Goal: Communication & Community: Participate in discussion

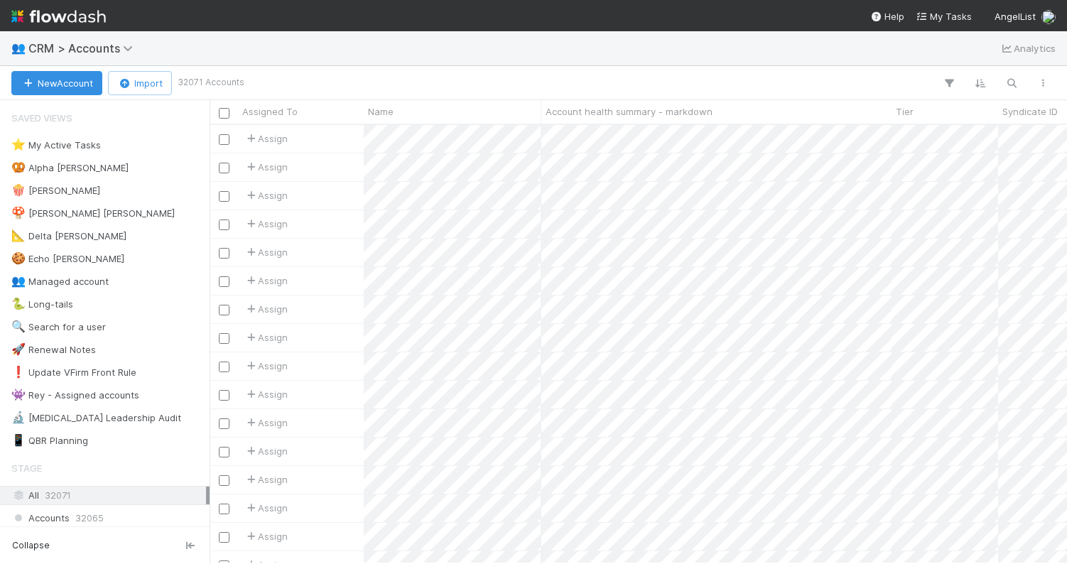
scroll to position [438, 857]
click at [102, 259] on div "🍪 Echo [PERSON_NAME] 217" at bounding box center [108, 259] width 195 height 18
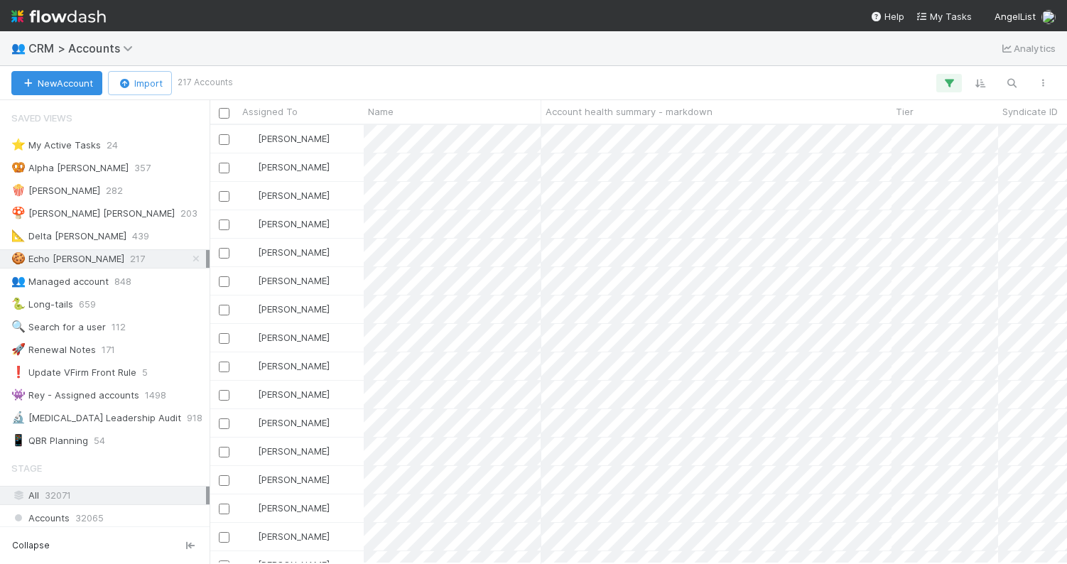
scroll to position [438, 857]
click at [288, 109] on span "Assigned To" at bounding box center [269, 111] width 55 height 14
click at [326, 135] on div "Sort A → Z" at bounding box center [324, 138] width 162 height 21
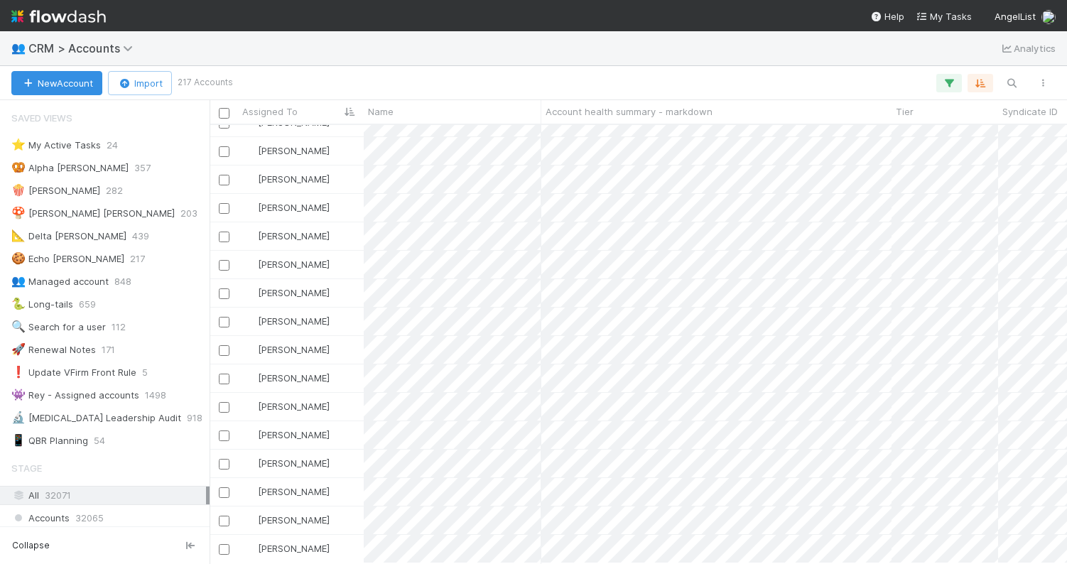
scroll to position [1031, 0]
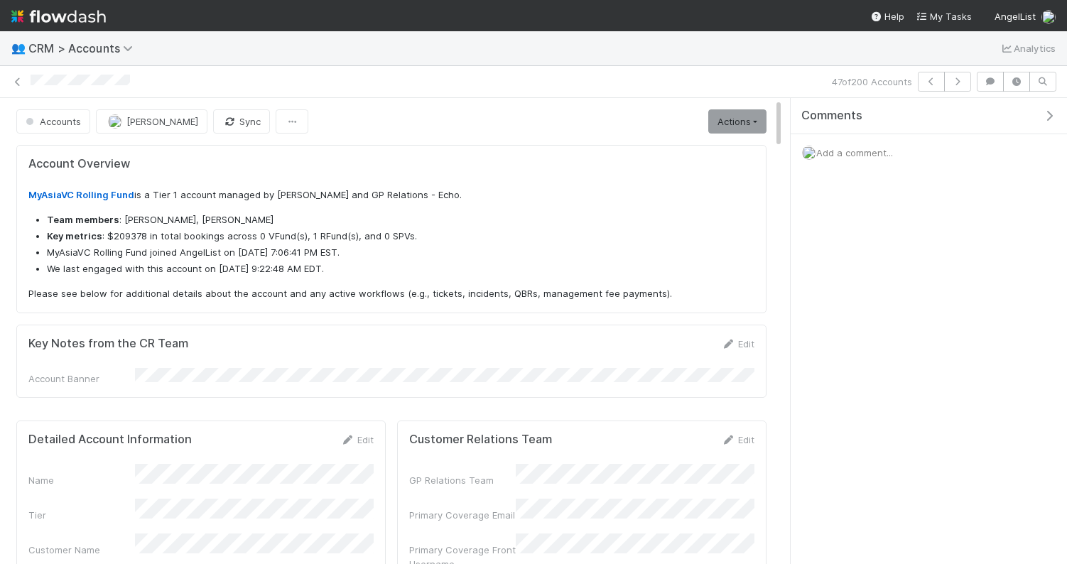
click at [852, 151] on span "Add a comment..." at bounding box center [854, 152] width 77 height 11
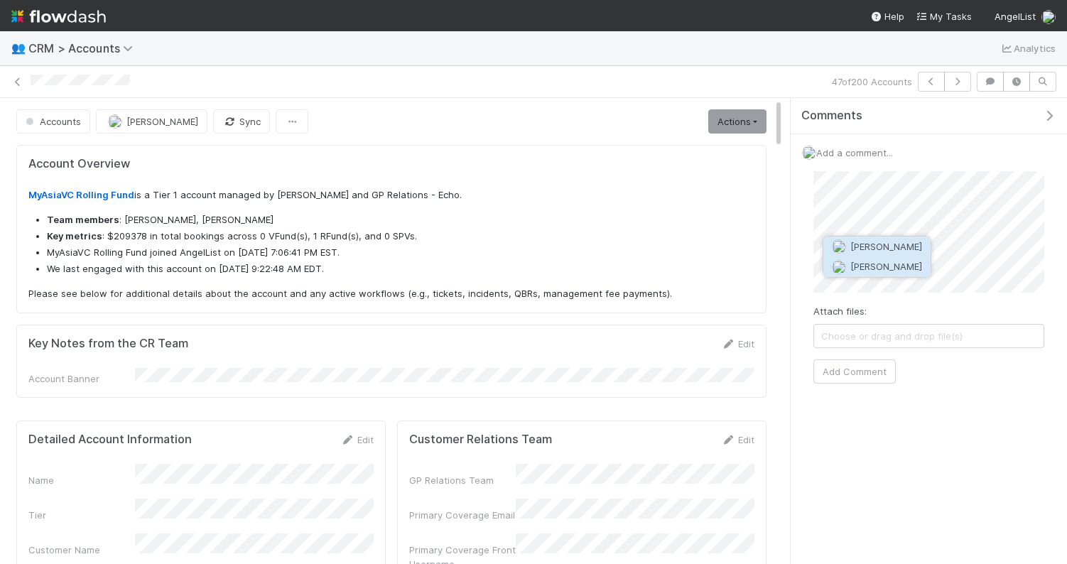
click at [868, 266] on span "[PERSON_NAME]" at bounding box center [886, 266] width 72 height 11
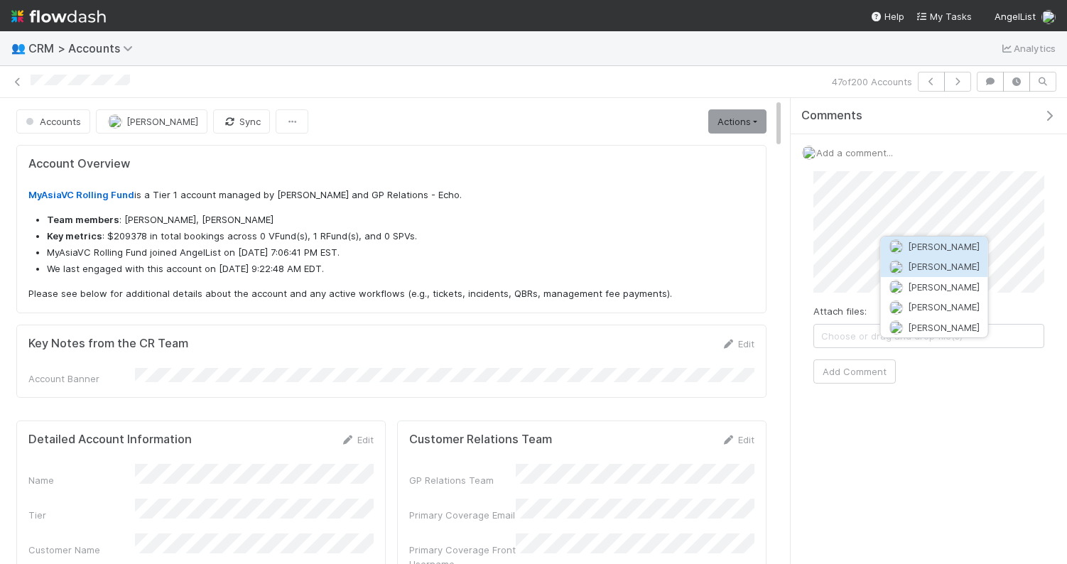
click at [965, 270] on span "[PERSON_NAME]" at bounding box center [944, 266] width 72 height 11
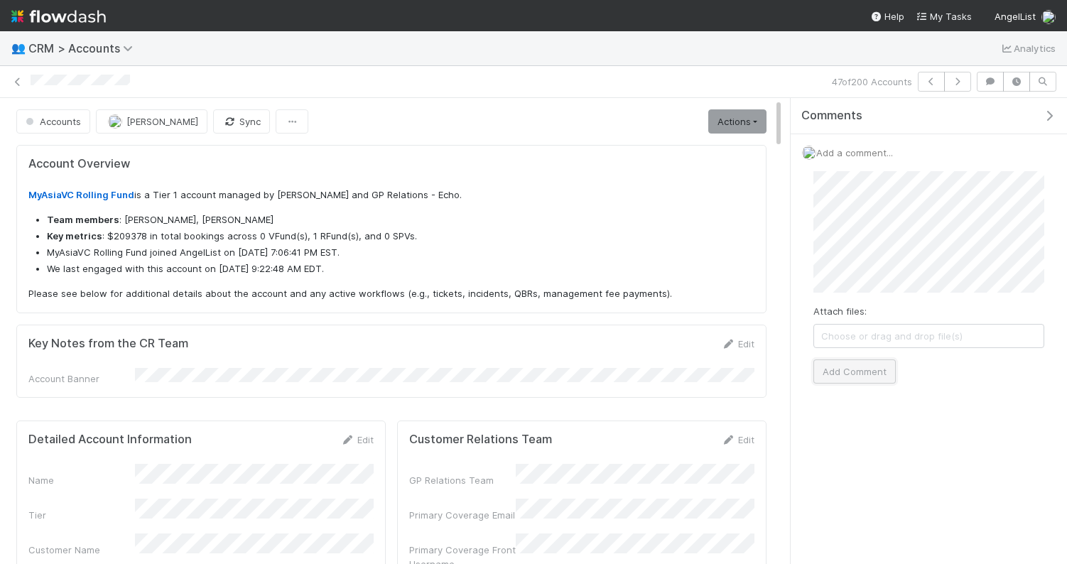
click at [884, 369] on button "Add Comment" at bounding box center [854, 371] width 82 height 24
